Goal: Task Accomplishment & Management: Manage account settings

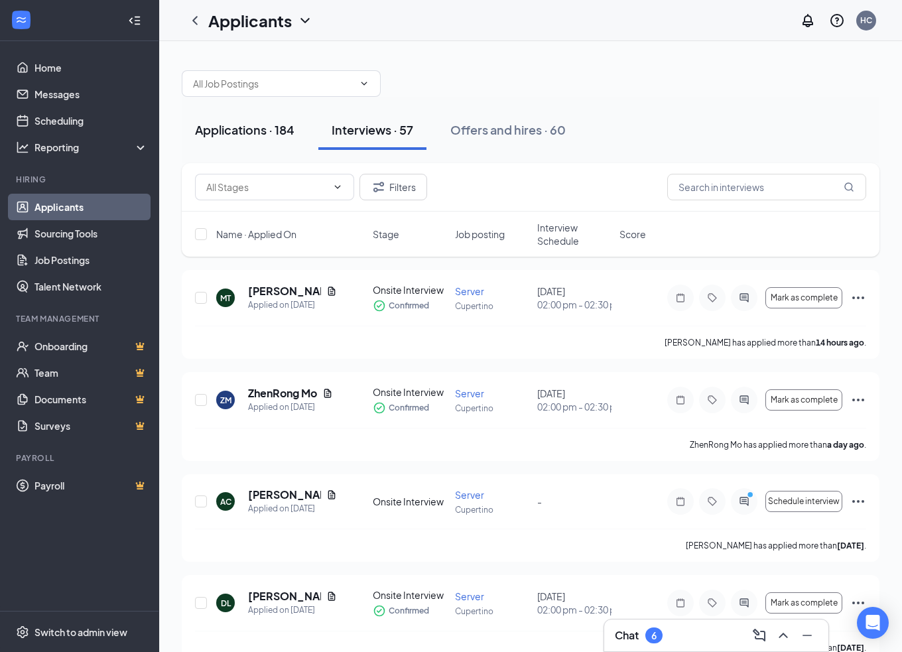
click at [246, 125] on div "Applications · 184" at bounding box center [244, 129] width 99 height 17
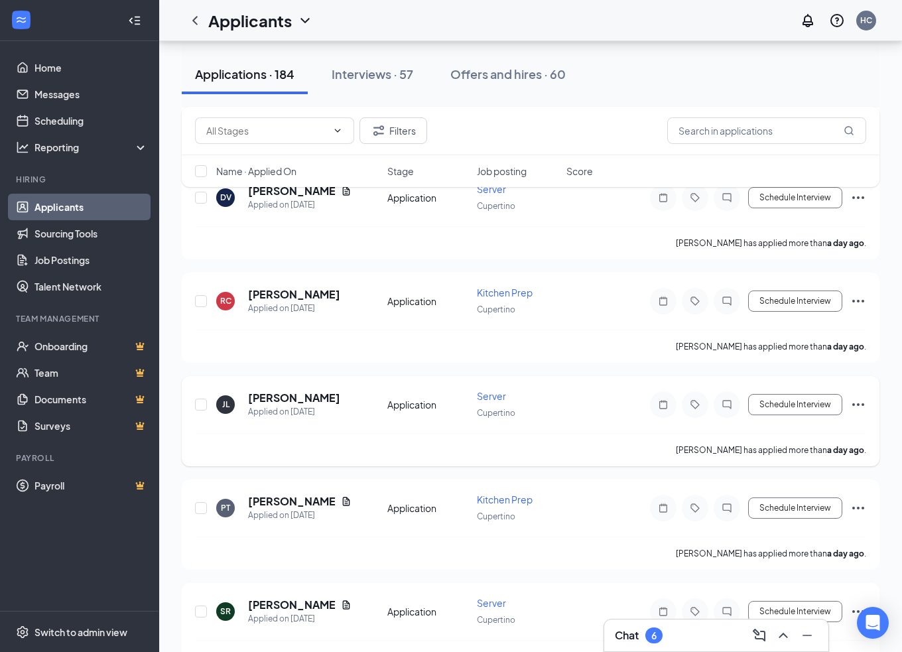
scroll to position [464, 0]
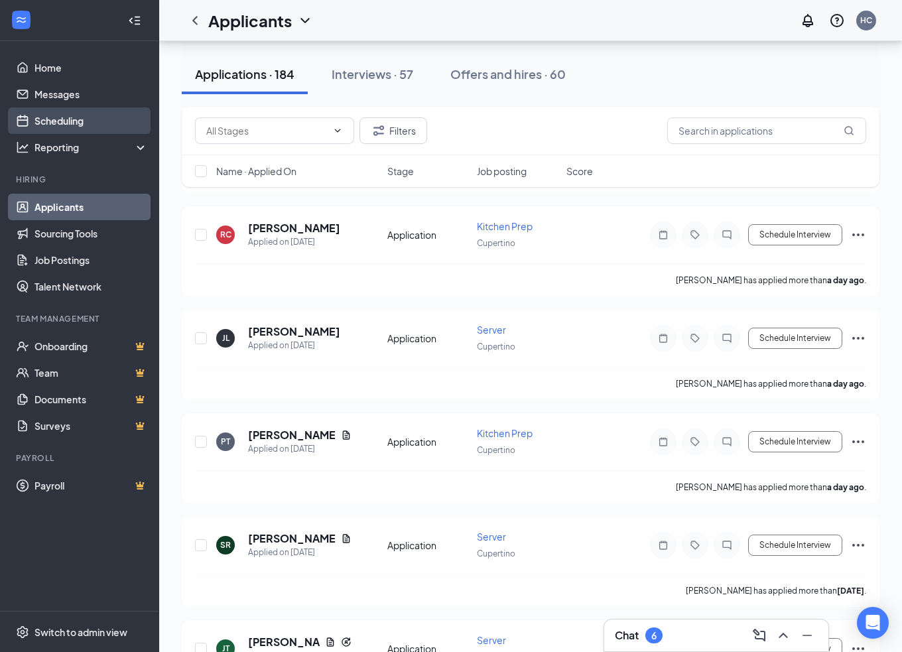
drag, startPoint x: 99, startPoint y: 127, endPoint x: 112, endPoint y: 127, distance: 12.6
click at [99, 127] on link "Scheduling" at bounding box center [90, 120] width 113 height 27
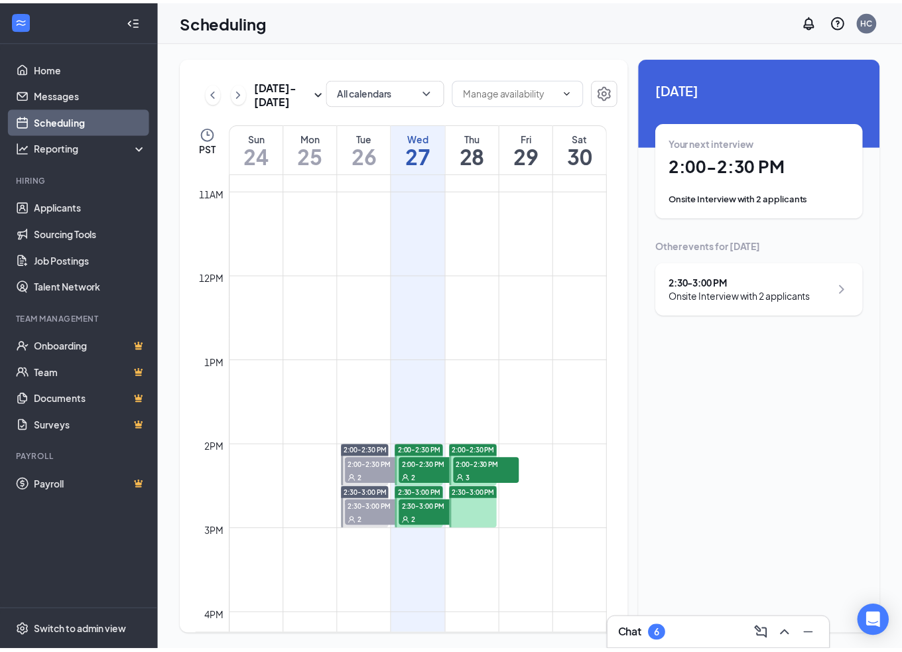
scroll to position [1050, 0]
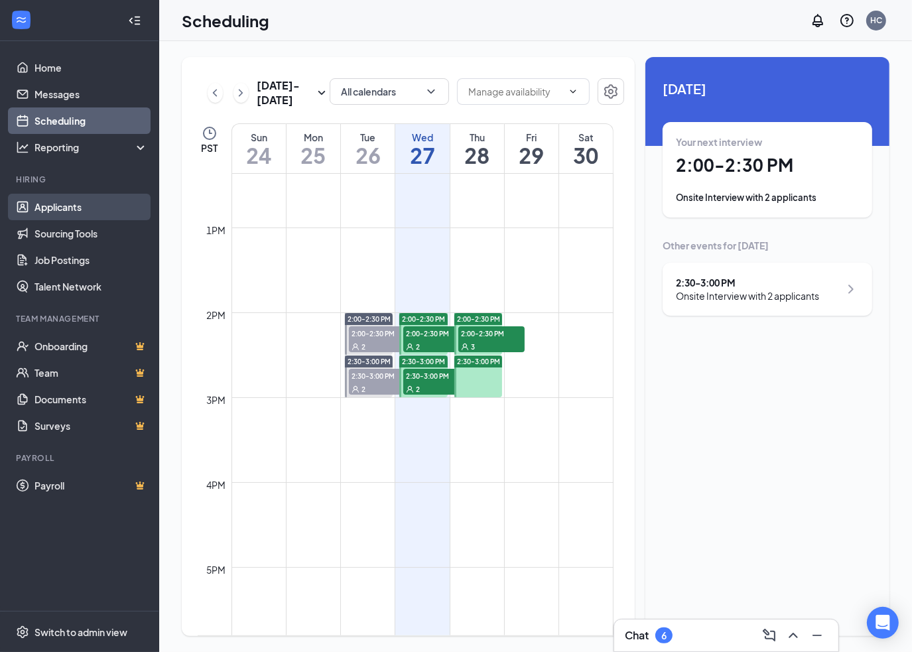
drag, startPoint x: 62, startPoint y: 208, endPoint x: 148, endPoint y: 201, distance: 86.5
click at [62, 208] on link "Applicants" at bounding box center [90, 207] width 113 height 27
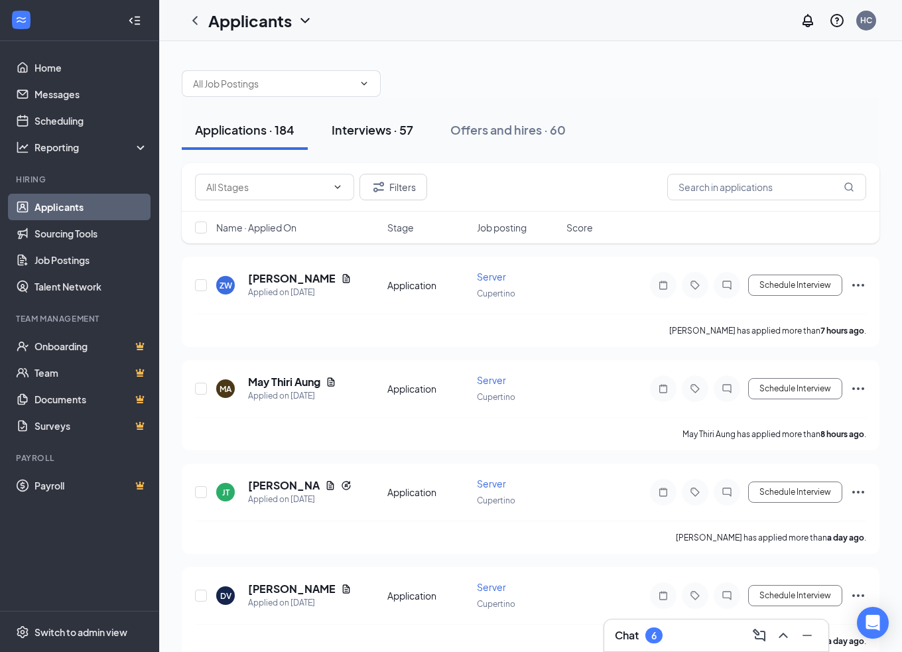
click at [385, 127] on div "Interviews · 57" at bounding box center [373, 129] width 82 height 17
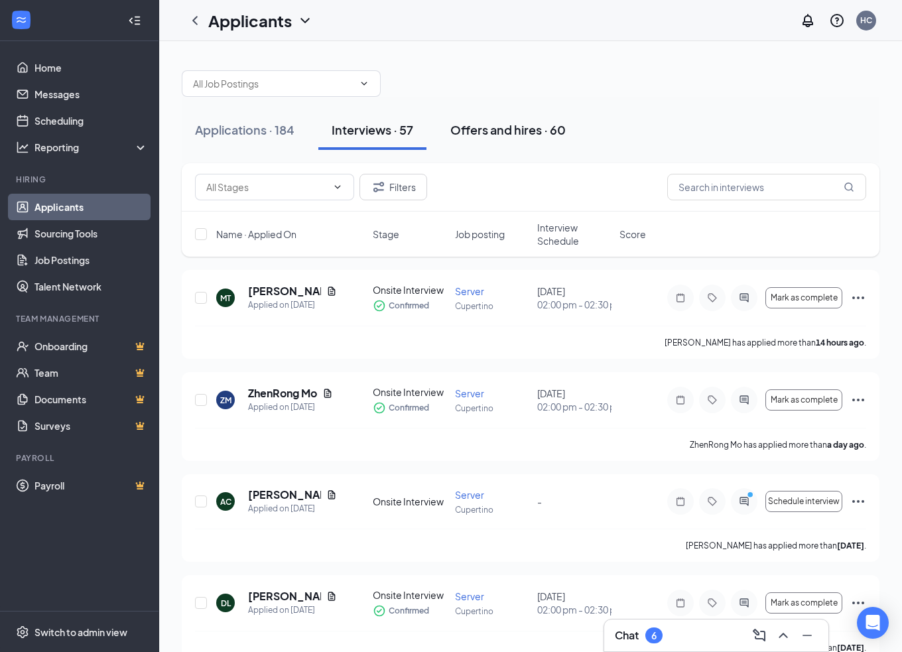
click at [528, 130] on div "Offers and hires · 60" at bounding box center [507, 129] width 115 height 17
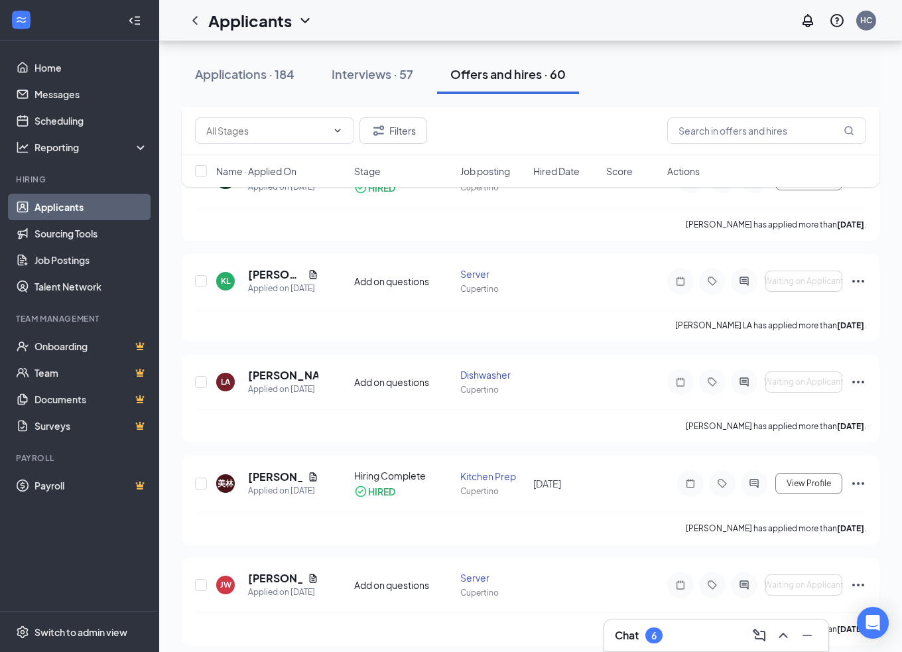
scroll to position [149, 0]
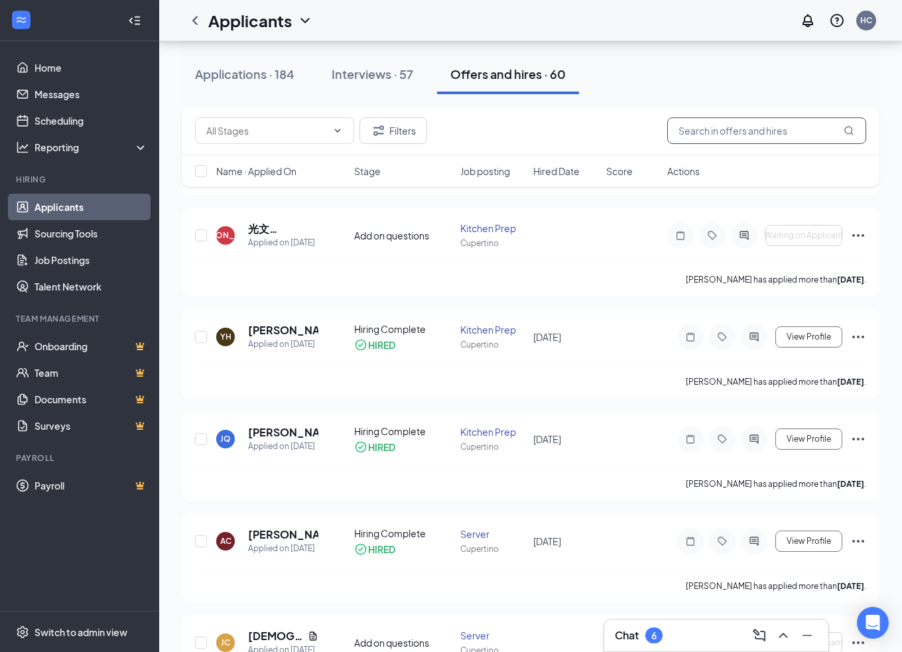
click at [785, 133] on input "text" at bounding box center [766, 130] width 199 height 27
paste input "[PERSON_NAME]"
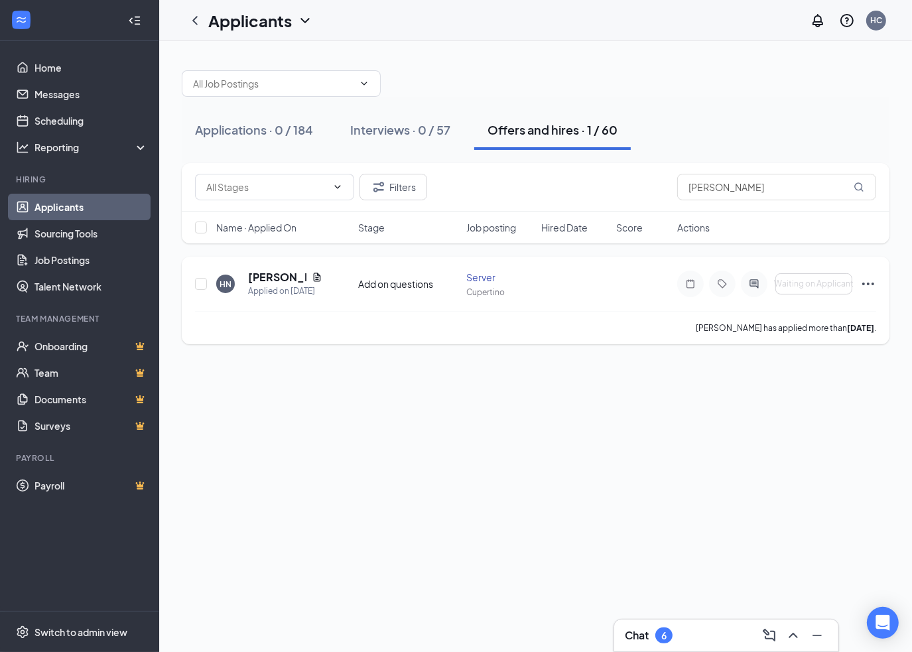
click at [865, 285] on icon "Ellipses" at bounding box center [868, 284] width 16 height 16
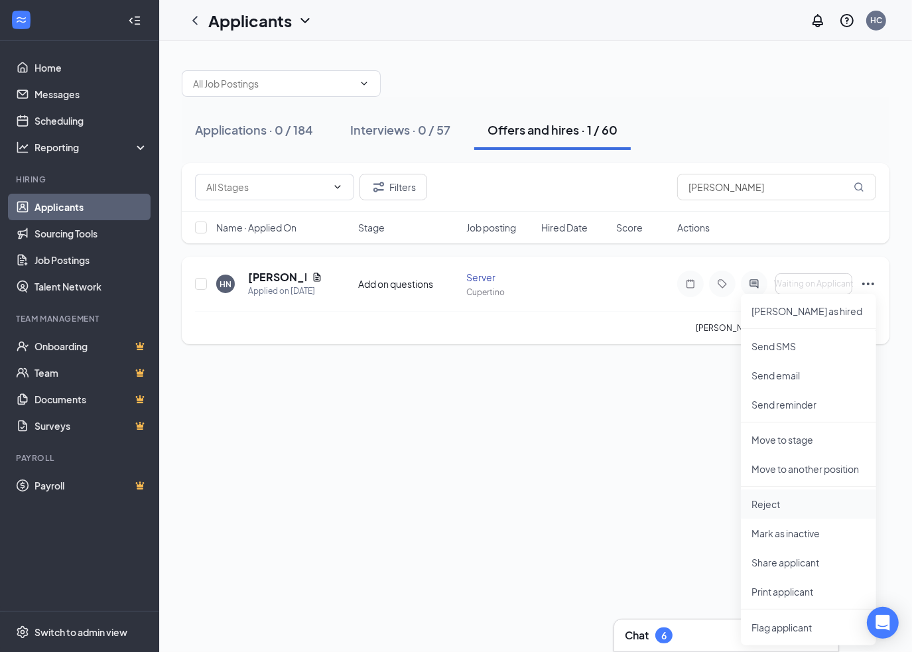
click at [779, 498] on p "Reject" at bounding box center [808, 503] width 114 height 13
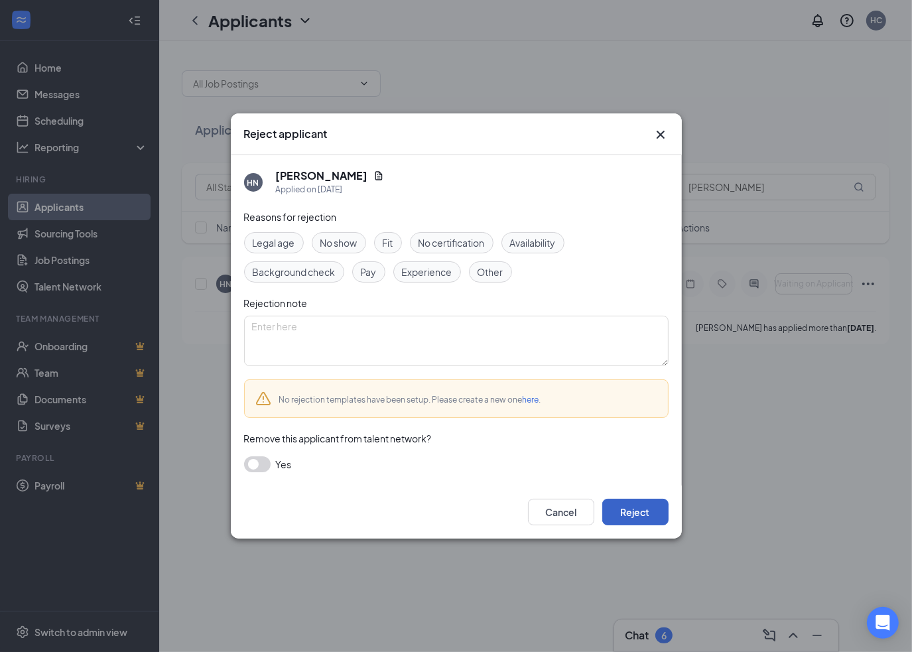
click at [631, 519] on button "Reject" at bounding box center [635, 512] width 66 height 27
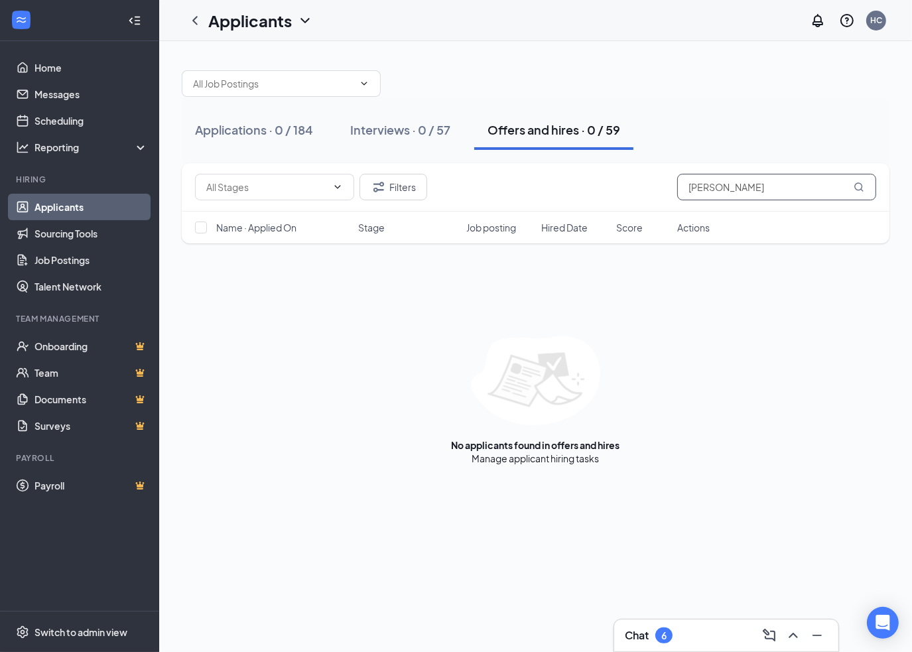
drag, startPoint x: 775, startPoint y: 186, endPoint x: 639, endPoint y: 192, distance: 136.7
click at [594, 192] on div "Filters [PERSON_NAME]" at bounding box center [535, 187] width 681 height 27
paste input "[PERSON_NAME]"
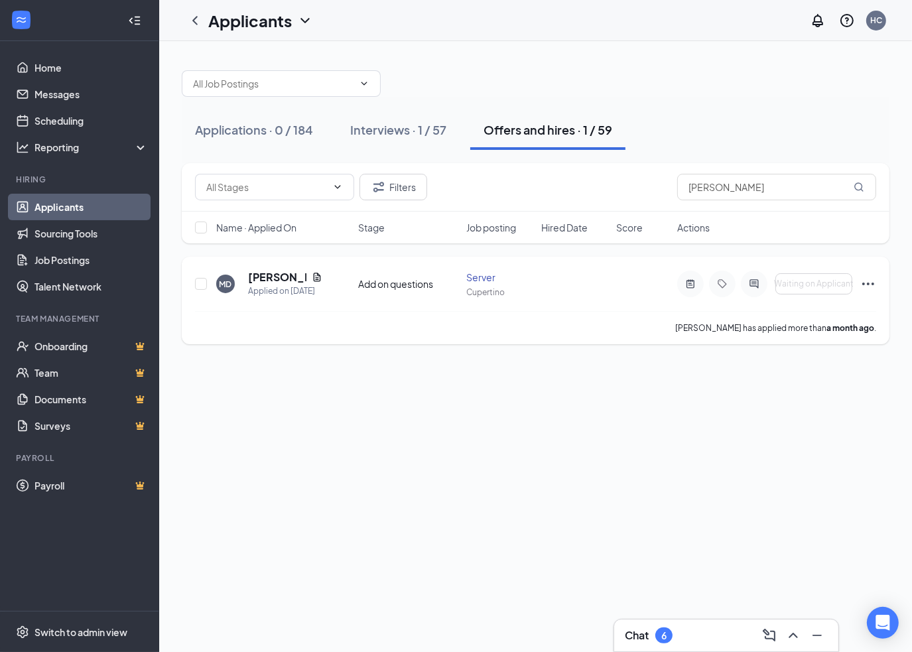
click at [867, 288] on icon "Ellipses" at bounding box center [868, 284] width 16 height 16
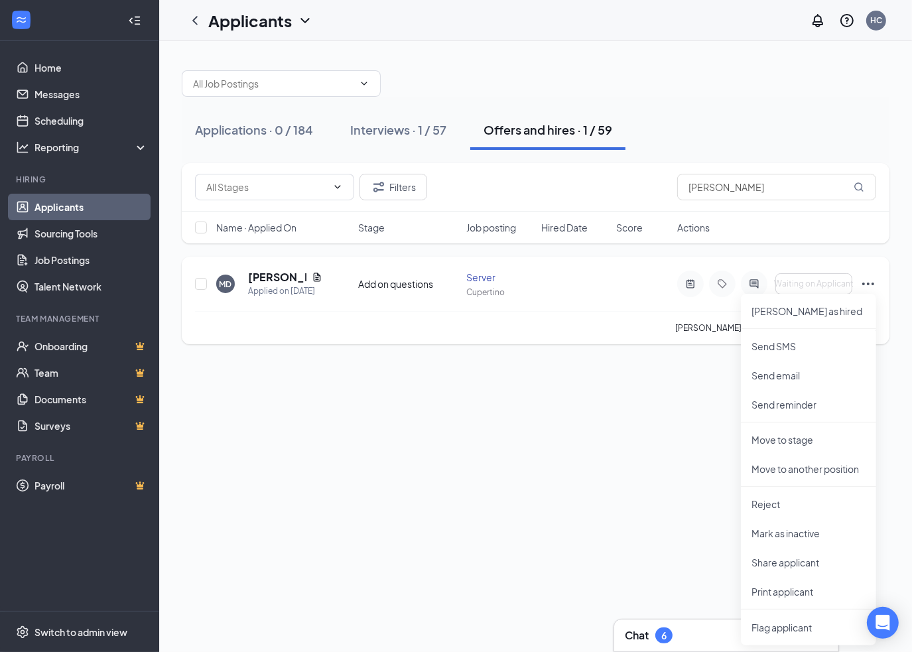
click at [869, 279] on icon "Ellipses" at bounding box center [868, 284] width 16 height 16
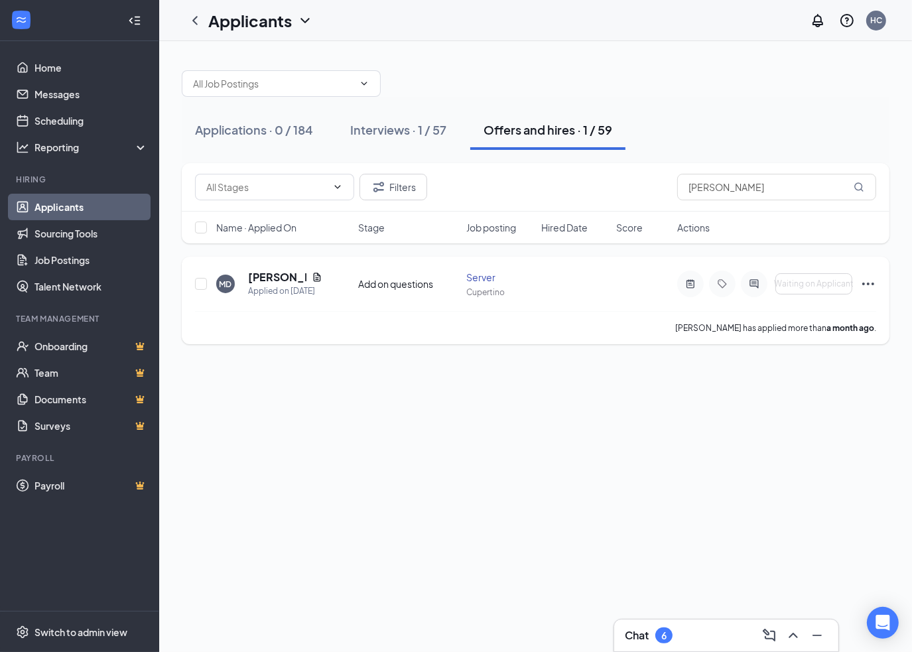
click at [869, 283] on icon "Ellipses" at bounding box center [868, 284] width 16 height 16
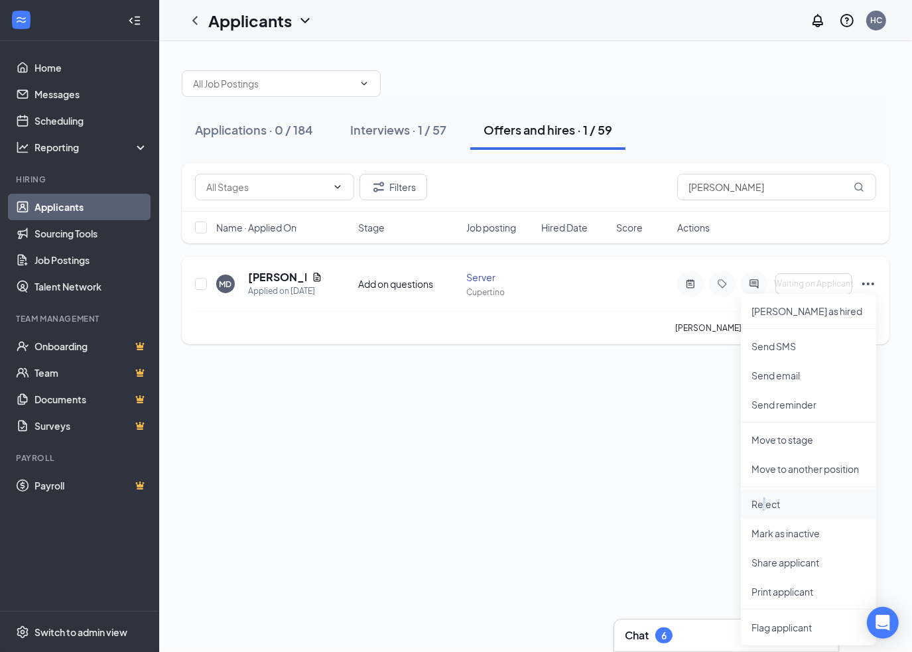
click at [764, 499] on p "Reject" at bounding box center [808, 503] width 114 height 13
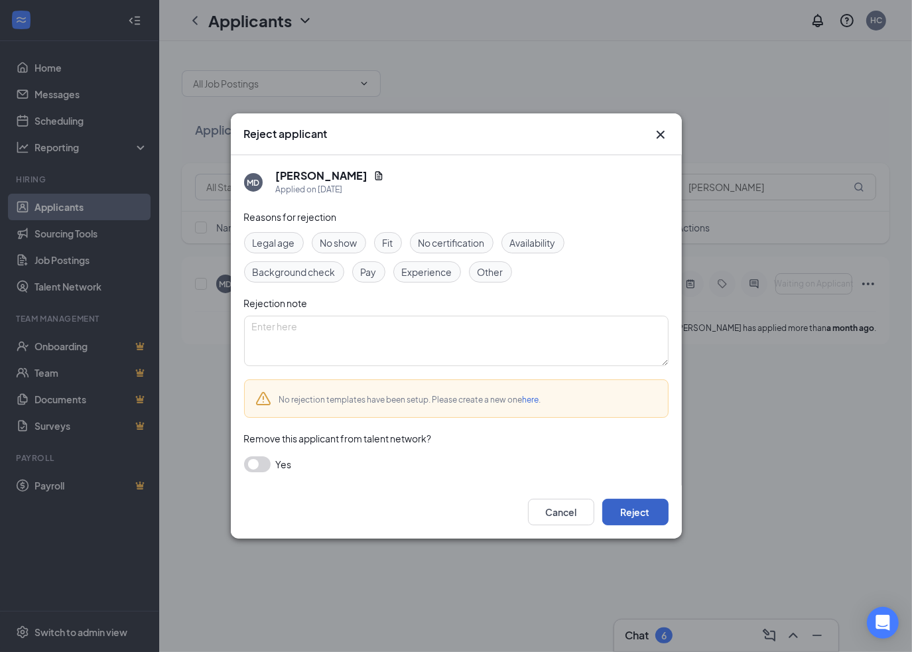
click at [633, 506] on button "Reject" at bounding box center [635, 512] width 66 height 27
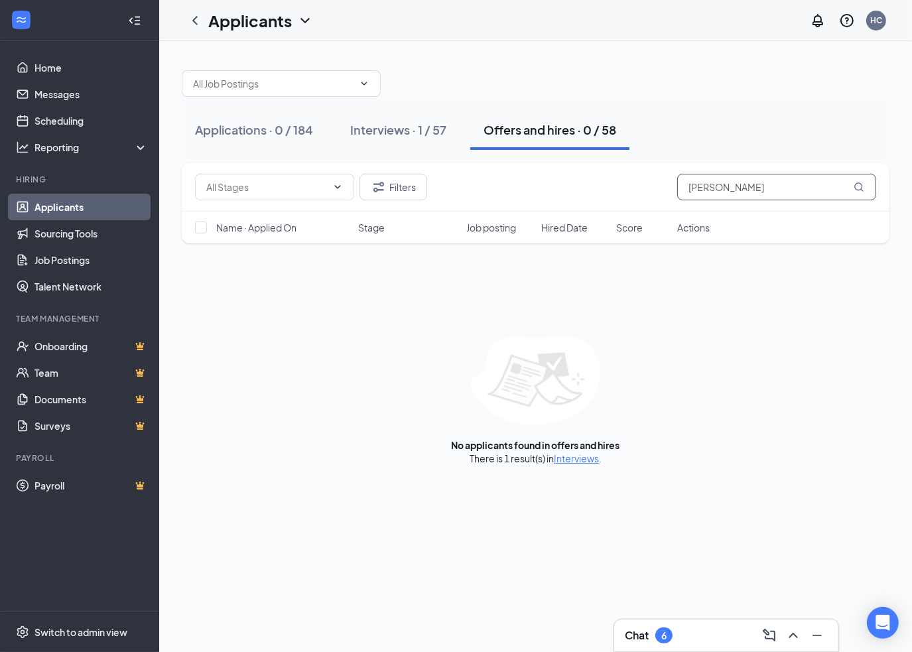
drag, startPoint x: 716, startPoint y: 183, endPoint x: 606, endPoint y: 182, distance: 110.8
click at [606, 182] on div "Filters [PERSON_NAME]" at bounding box center [535, 187] width 681 height 27
paste input "[DEMOGRAPHIC_DATA]"
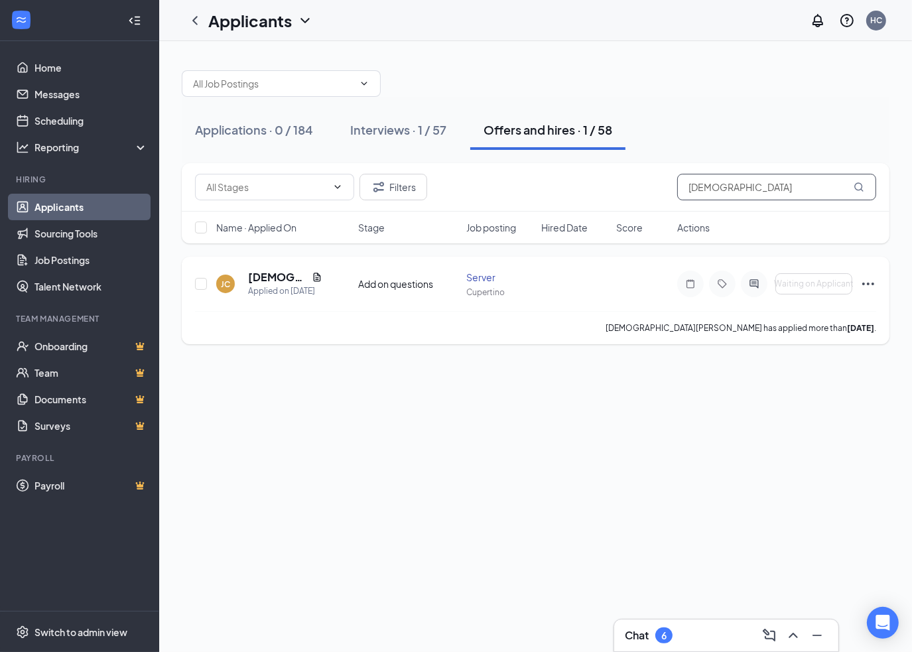
type input "[DEMOGRAPHIC_DATA]"
click at [864, 281] on icon "Ellipses" at bounding box center [868, 284] width 16 height 16
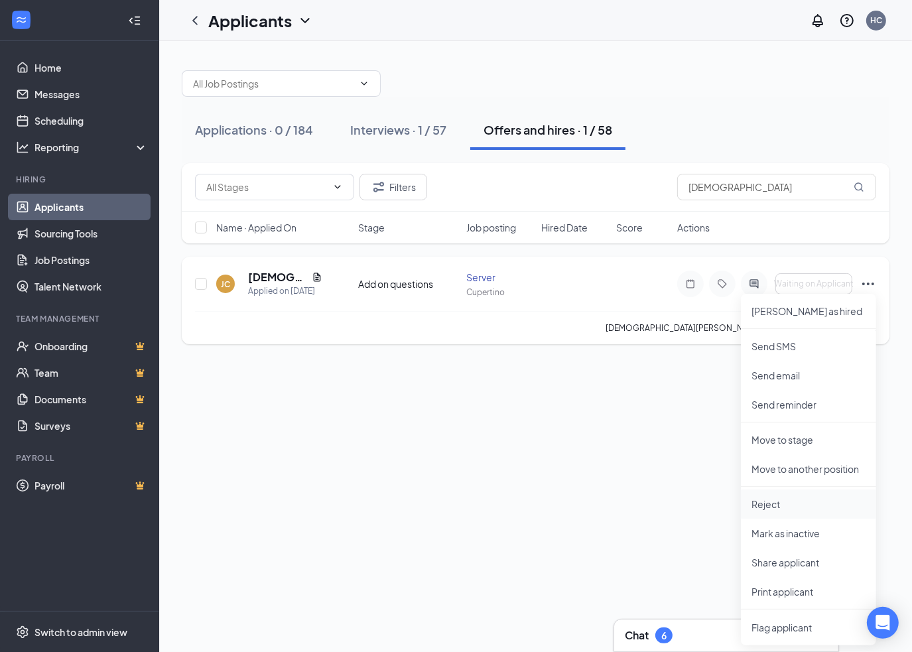
click at [775, 505] on p "Reject" at bounding box center [808, 503] width 114 height 13
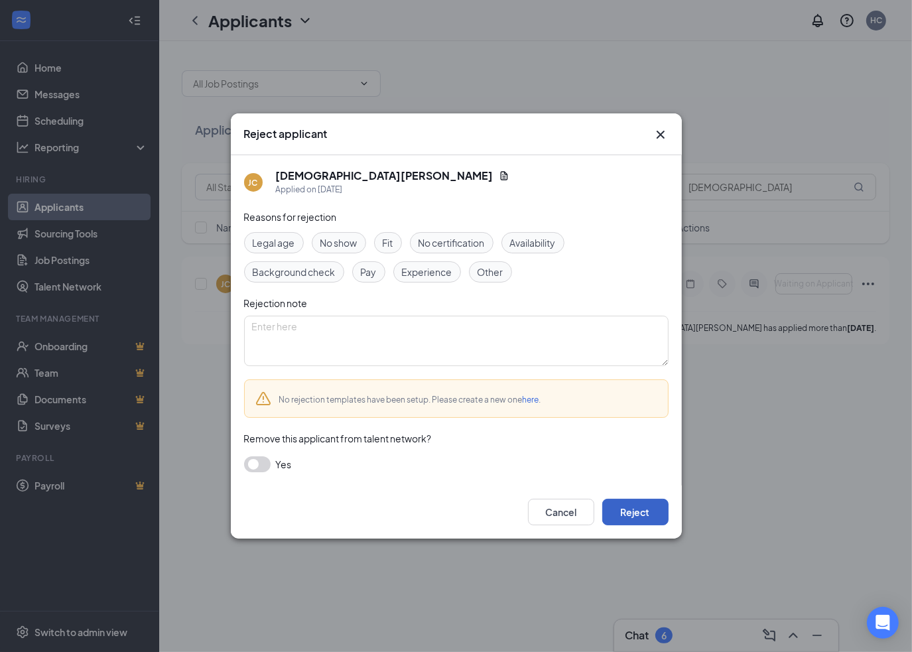
click at [644, 511] on button "Reject" at bounding box center [635, 512] width 66 height 27
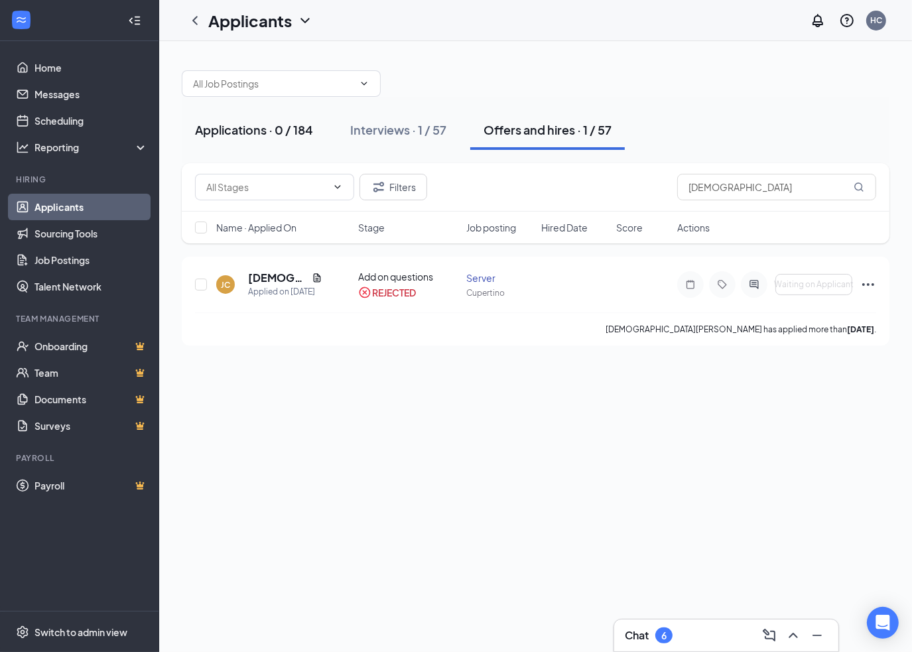
click at [253, 123] on div "Applications · 0 / 184" at bounding box center [254, 129] width 118 height 17
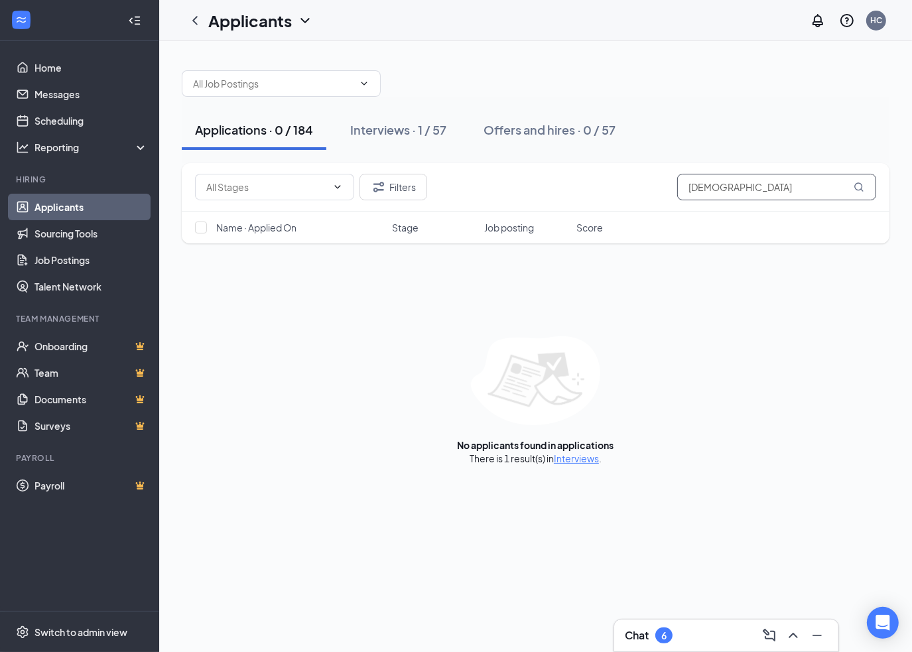
drag, startPoint x: 763, startPoint y: 178, endPoint x: 584, endPoint y: 194, distance: 179.2
click at [586, 194] on div "Filters [DEMOGRAPHIC_DATA]" at bounding box center [535, 187] width 681 height 27
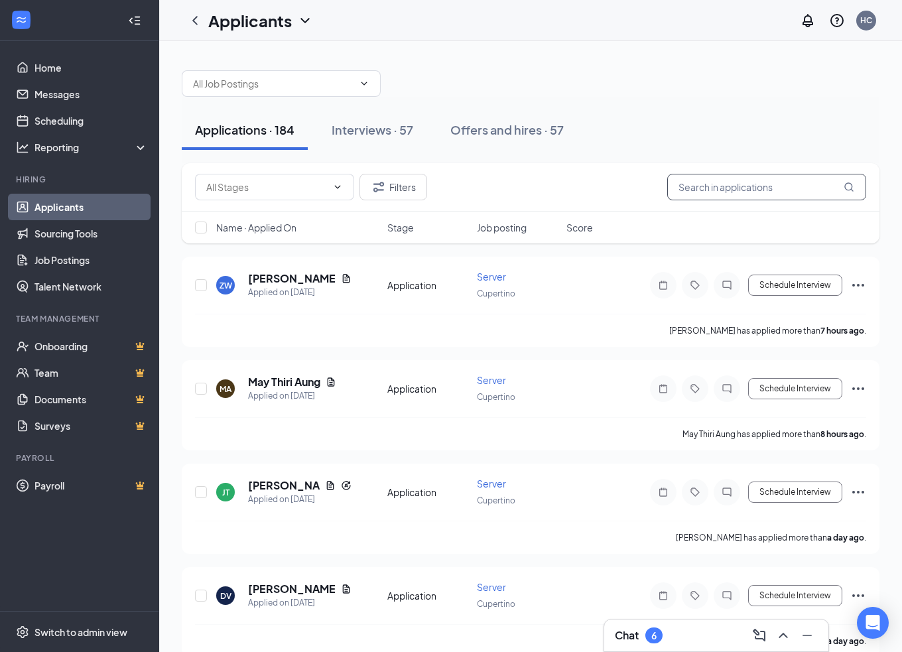
click at [762, 197] on input "text" at bounding box center [766, 187] width 199 height 27
paste input "[PERSON_NAME]"
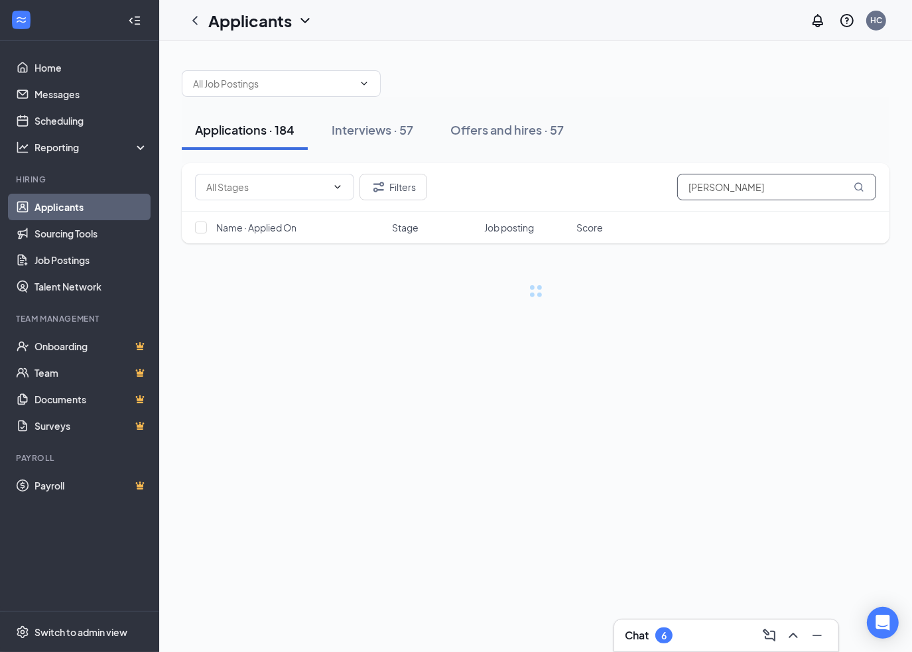
click at [846, 184] on input "[PERSON_NAME]" at bounding box center [776, 187] width 199 height 27
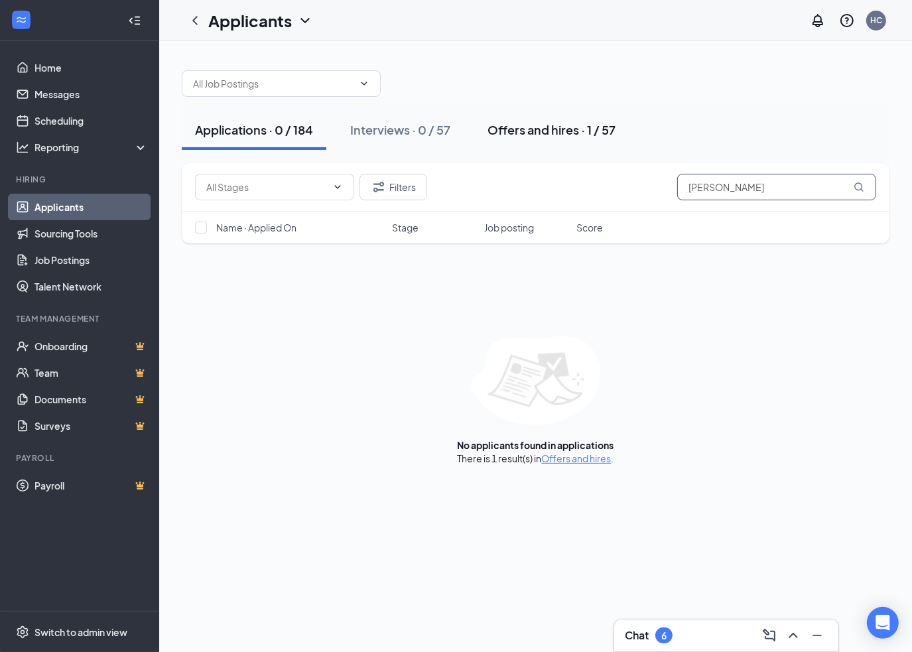
type input "[PERSON_NAME]"
click at [552, 131] on div "Offers and hires · 1 / 57" at bounding box center [551, 129] width 128 height 17
